Goal: Check status: Check status

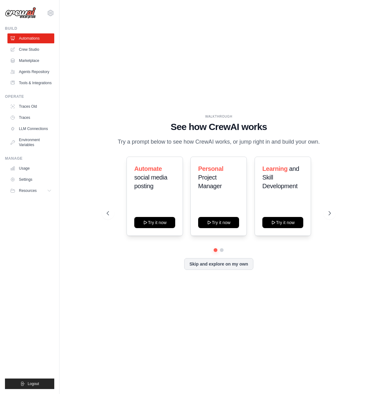
click at [37, 118] on link "Traces" at bounding box center [30, 118] width 47 height 10
click at [18, 115] on link "Traces" at bounding box center [31, 118] width 47 height 10
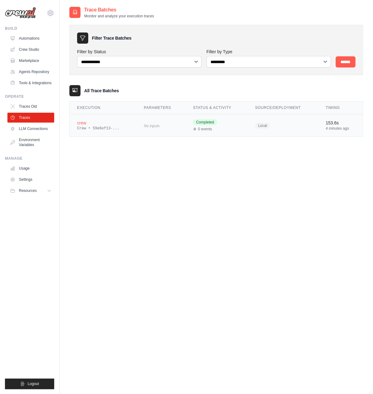
click at [121, 129] on div "Crew • 59e6ef13-..." at bounding box center [103, 128] width 52 height 5
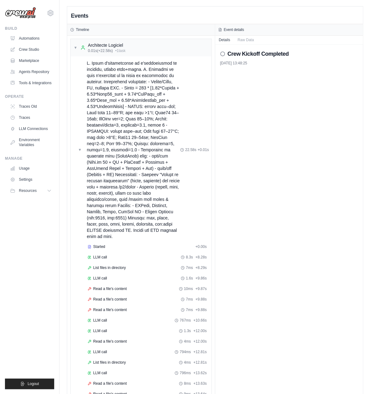
click at [119, 287] on div "Started + 0.00s LLM call 8.3s + 8.28s List files in directory 7ms + 8.29s LLM c…" at bounding box center [144, 379] width 136 height 274
click at [120, 287] on span "Read a file's content" at bounding box center [109, 289] width 33 height 5
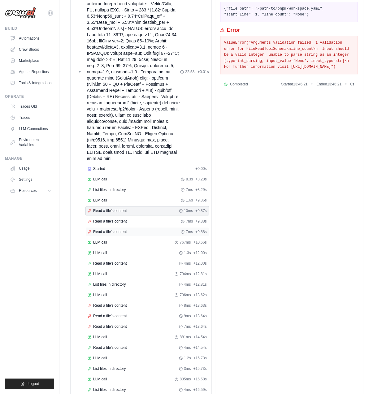
scroll to position [124, 0]
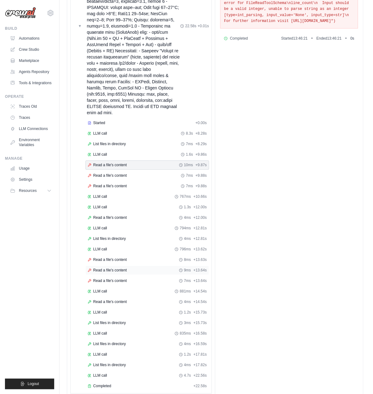
click at [112, 268] on span "Read a file's content" at bounding box center [109, 270] width 33 height 5
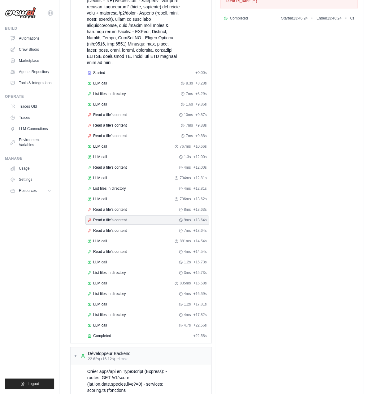
scroll to position [186, 0]
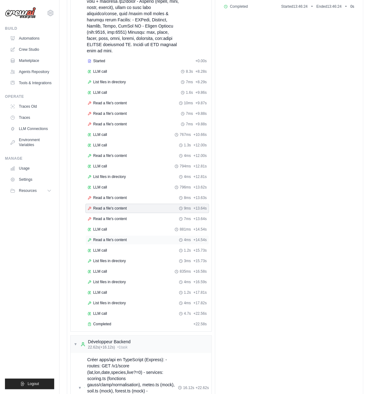
click at [115, 238] on span "Read a file's content" at bounding box center [109, 240] width 33 height 5
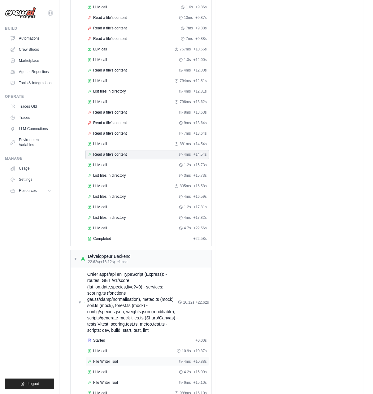
scroll to position [248, 0]
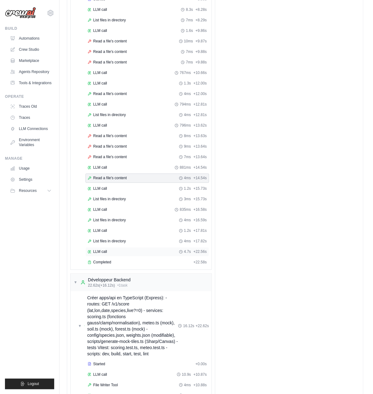
click at [124, 249] on div "LLM call 4.7s + 22.56s" at bounding box center [147, 251] width 119 height 5
click at [120, 260] on div "Completed" at bounding box center [139, 262] width 103 height 5
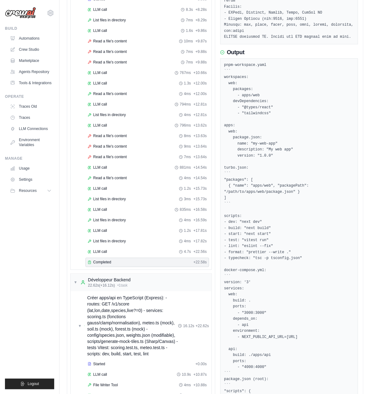
click at [130, 245] on div "Started + 0.00s LLM call 8.3s + 8.28s List files in directory 7ms + 8.29s LLM c…" at bounding box center [144, 131] width 136 height 274
click at [130, 247] on div "LLM call 4.7s + 22.56s" at bounding box center [148, 251] width 124 height 9
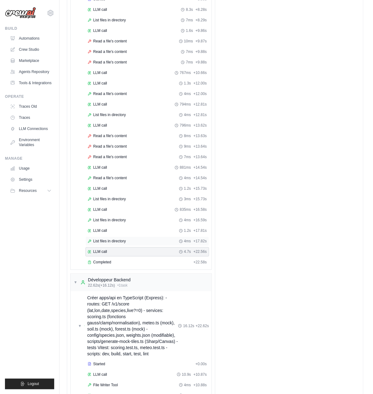
click at [129, 239] on div "List files in directory 4ms + 17.82s" at bounding box center [147, 241] width 119 height 5
